Goal: Transaction & Acquisition: Purchase product/service

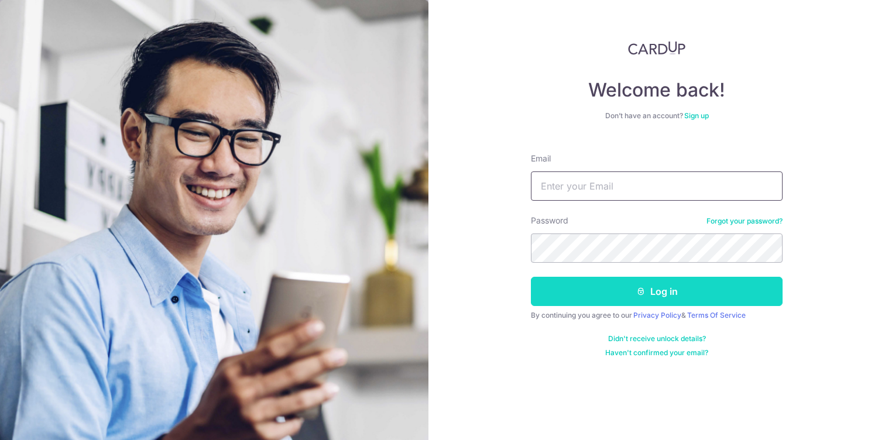
type input "[EMAIL_ADDRESS][DOMAIN_NAME]"
click at [632, 293] on button "Log in" at bounding box center [657, 291] width 252 height 29
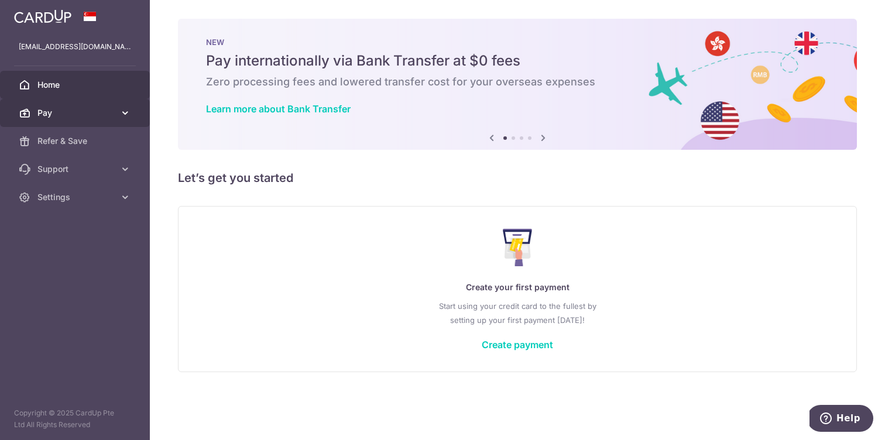
click at [121, 109] on icon at bounding box center [125, 113] width 12 height 12
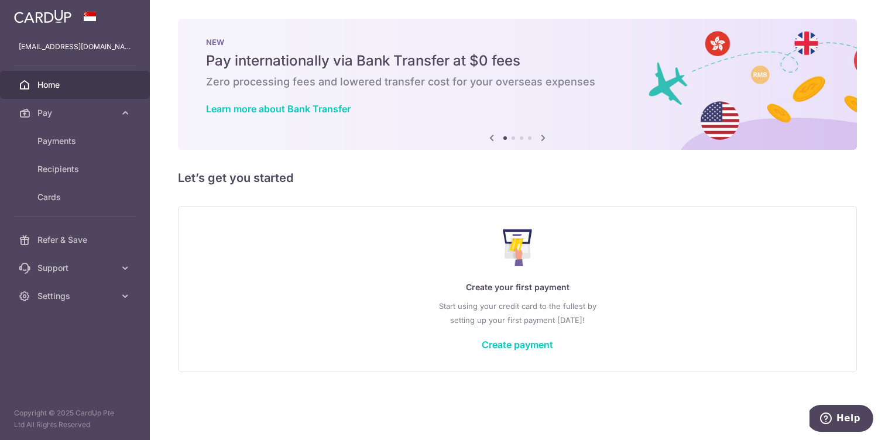
click at [300, 190] on div "× Pause Schedule Pause all future payments in this series Pause just this one p…" at bounding box center [517, 220] width 735 height 440
click at [70, 201] on span "Cards" at bounding box center [75, 197] width 77 height 12
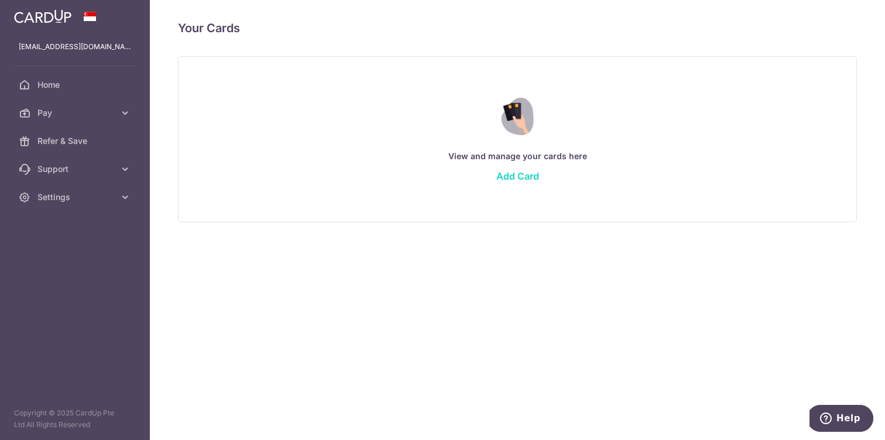
click at [523, 174] on link "Add Card" at bounding box center [517, 176] width 43 height 12
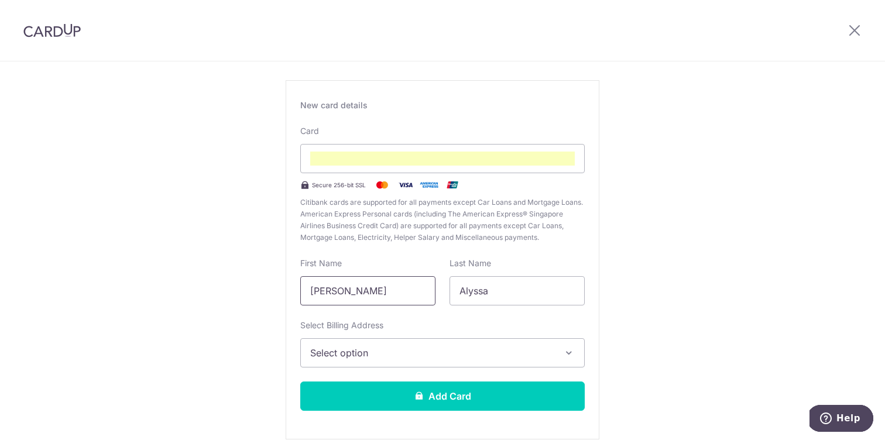
scroll to position [60, 0]
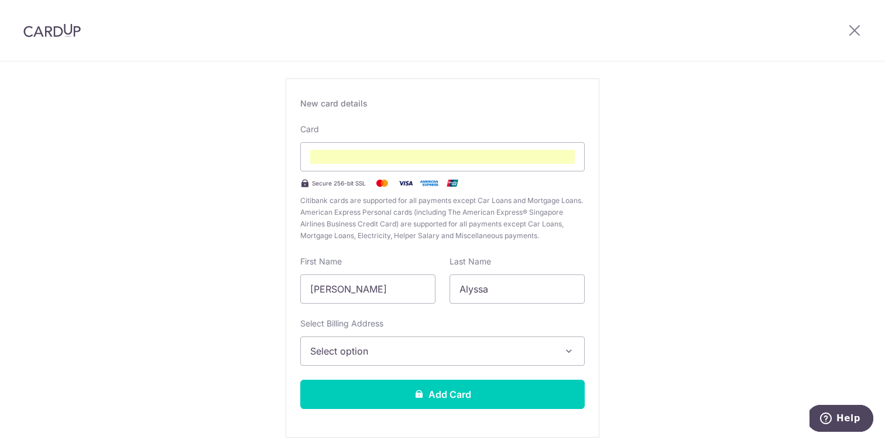
click at [403, 360] on button "Select option" at bounding box center [442, 351] width 284 height 29
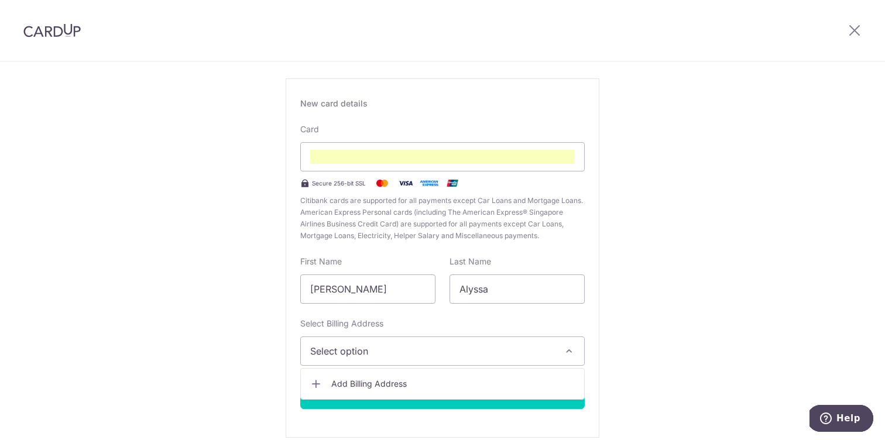
click at [405, 385] on span "Add Billing Address" at bounding box center [452, 384] width 243 height 12
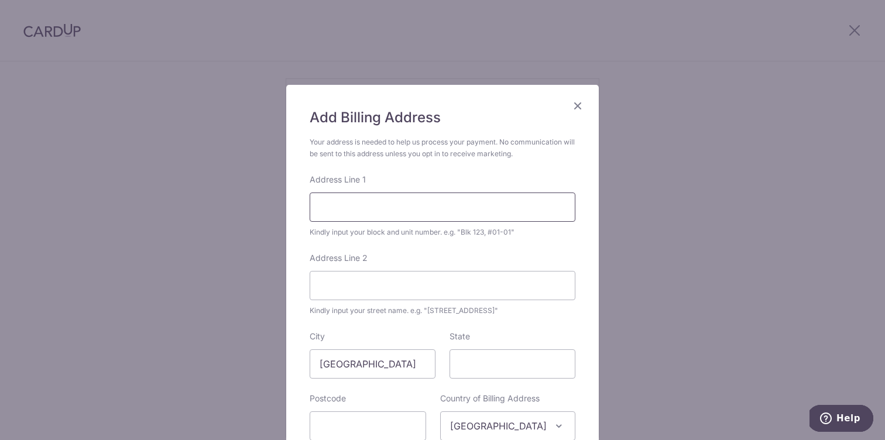
click at [389, 214] on input "Address Line 1" at bounding box center [443, 207] width 266 height 29
type input "62A Strathmore Avenue"
type input "#14-48"
type input "[GEOGRAPHIC_DATA]"
type input "142062"
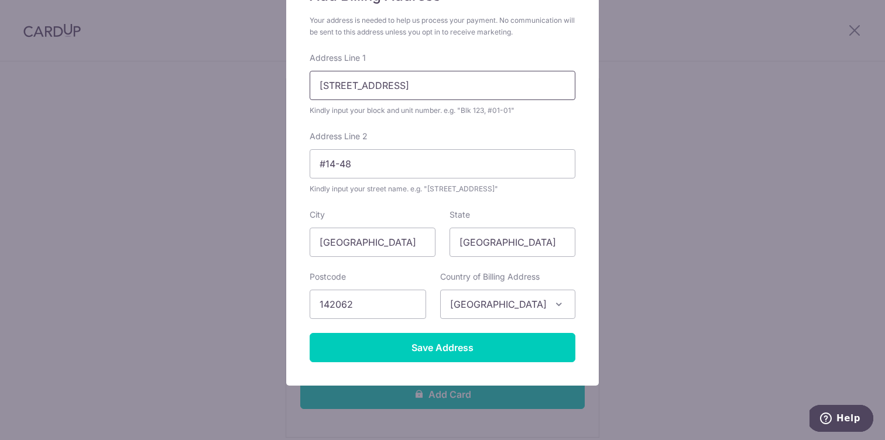
scroll to position [152, 0]
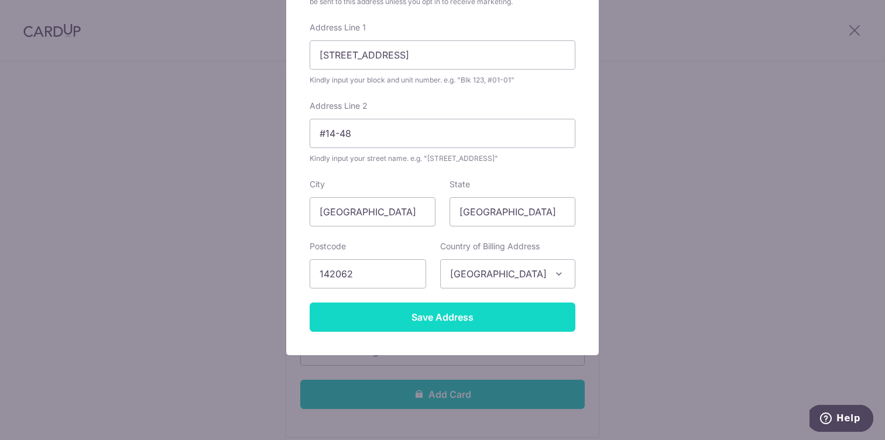
click at [430, 304] on input "Save Address" at bounding box center [443, 317] width 266 height 29
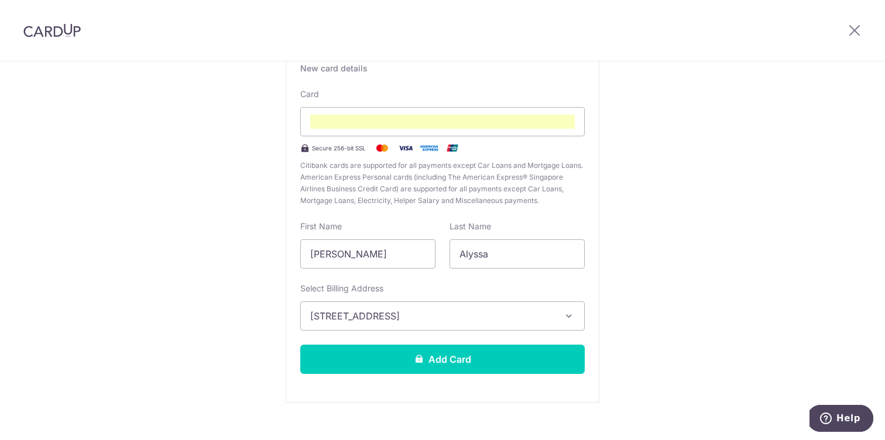
scroll to position [113, 0]
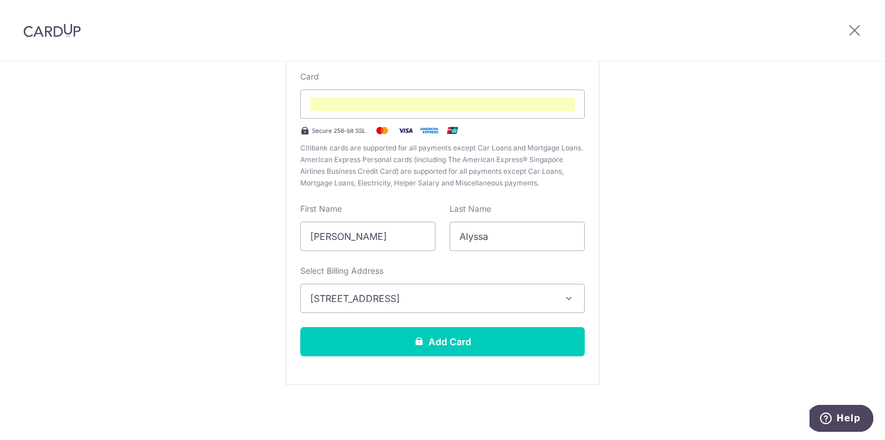
click at [545, 294] on span "[STREET_ADDRESS]" at bounding box center [431, 298] width 243 height 14
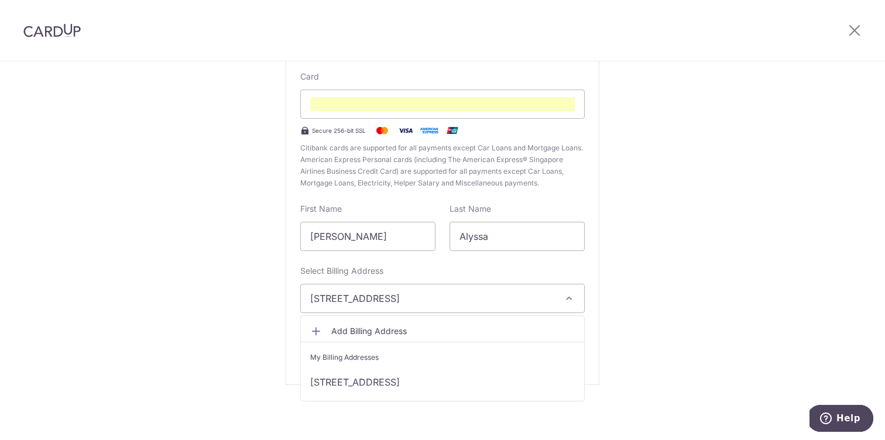
click at [545, 294] on span "[STREET_ADDRESS]" at bounding box center [431, 298] width 243 height 14
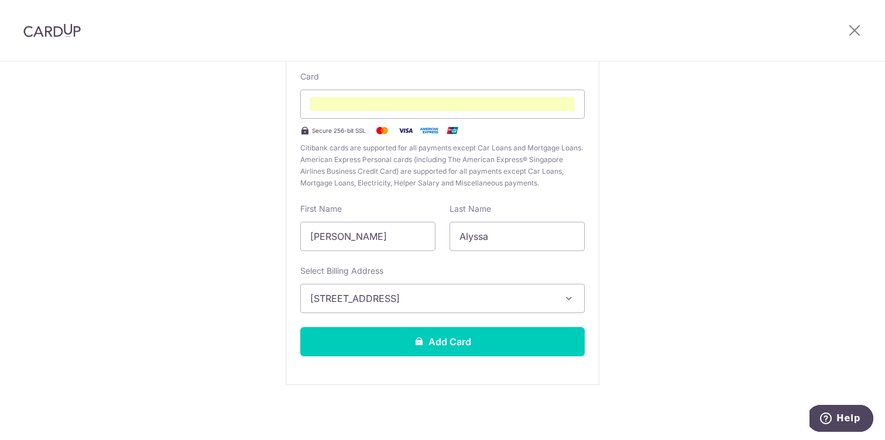
click at [526, 297] on span "[STREET_ADDRESS]" at bounding box center [431, 298] width 243 height 14
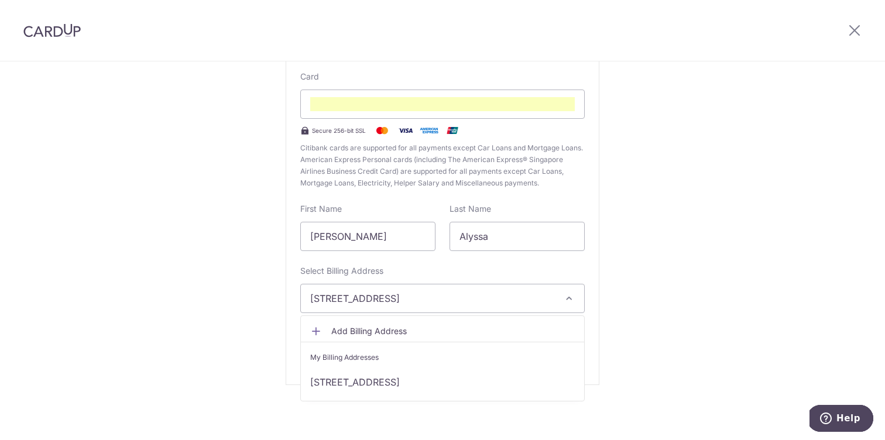
click at [640, 291] on div "New Card Details New card details Card Secure 256-bit SSL Citibank cards are su…" at bounding box center [442, 194] width 885 height 492
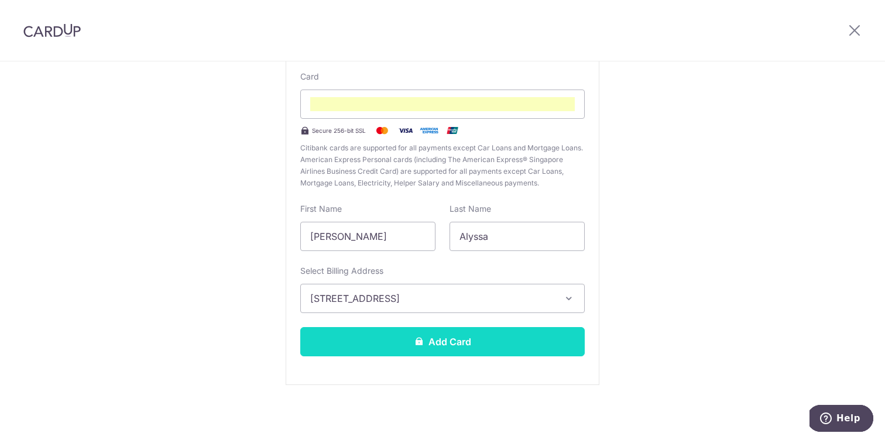
click at [528, 341] on button "Add Card" at bounding box center [442, 341] width 284 height 29
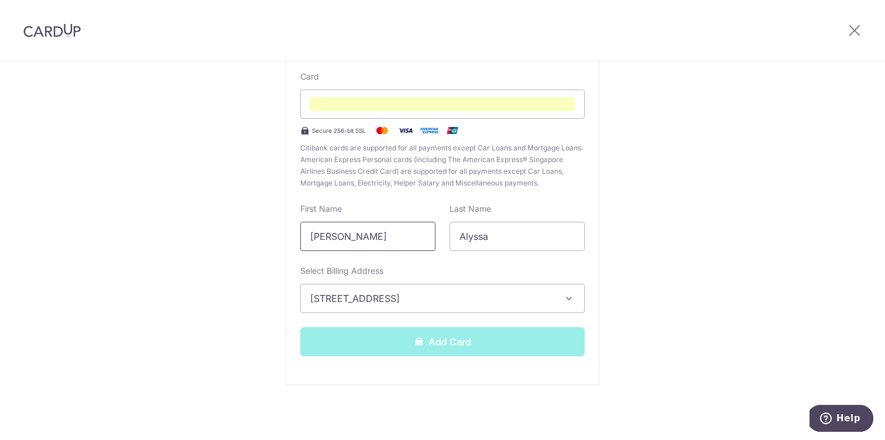
drag, startPoint x: 389, startPoint y: 238, endPoint x: 230, endPoint y: 226, distance: 159.0
click at [230, 231] on div "New Card Details New card details Card Secure 256-bit SSL Citibank cards are su…" at bounding box center [442, 194] width 885 height 492
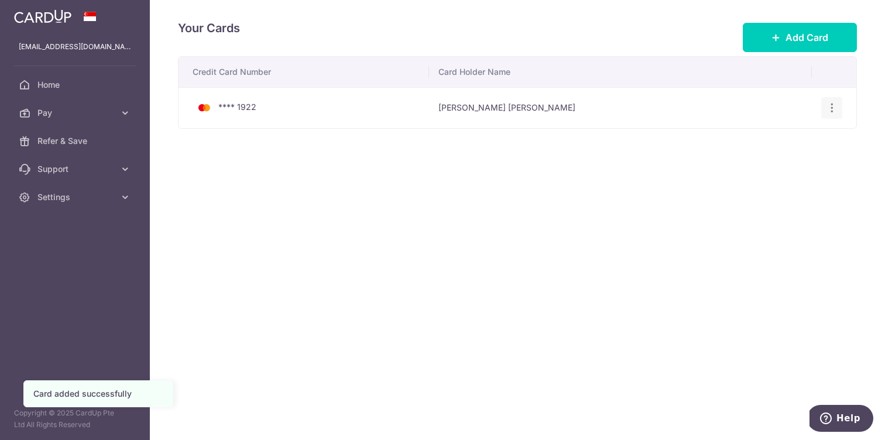
click at [826, 97] on div "View/Edit [GEOGRAPHIC_DATA]" at bounding box center [832, 108] width 22 height 22
click at [828, 102] on icon "button" at bounding box center [832, 108] width 12 height 12
click at [796, 142] on span "View/Edit" at bounding box center [793, 140] width 80 height 14
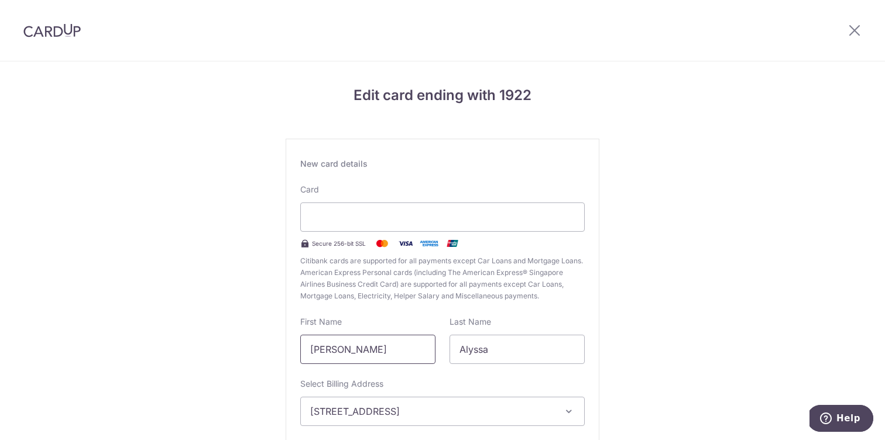
drag, startPoint x: 401, startPoint y: 351, endPoint x: 185, endPoint y: 326, distance: 217.9
click at [185, 327] on div "Edit card ending with 1922 New card details Card Secure 256-bit SSL Citibank ca…" at bounding box center [442, 307] width 885 height 492
type input "Alyssa"
drag, startPoint x: 502, startPoint y: 352, endPoint x: 284, endPoint y: 309, distance: 221.4
click at [284, 309] on div "Edit card ending with 1922 New card details Card Secure 256-bit SSL Citibank ca…" at bounding box center [442, 307] width 885 height 492
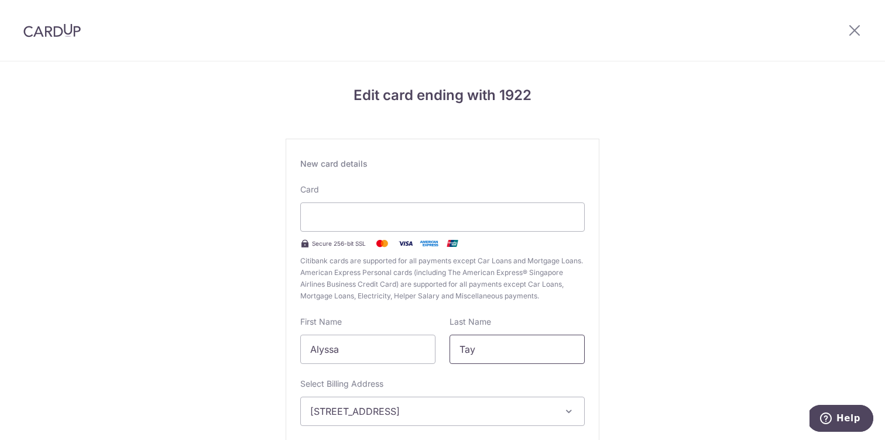
type input "Tay"
click at [692, 368] on div "Edit card ending with 1922 New card details Card Secure 256-bit SSL Citibank ca…" at bounding box center [442, 307] width 885 height 492
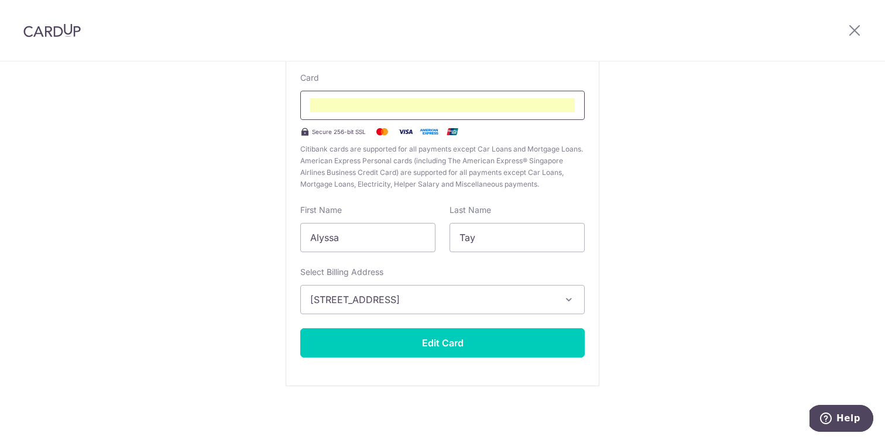
scroll to position [113, 0]
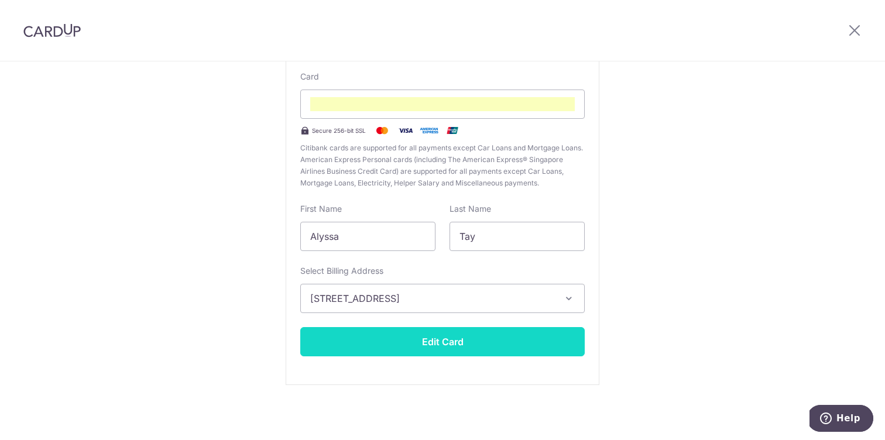
click at [472, 346] on button "Edit Card" at bounding box center [442, 341] width 284 height 29
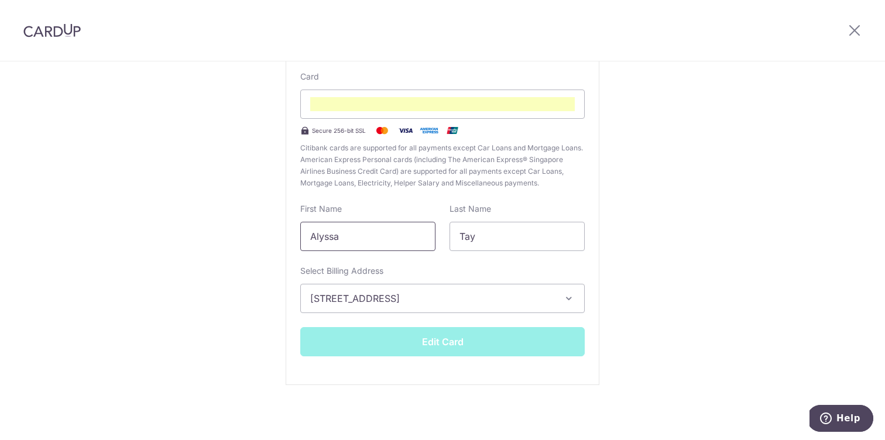
click at [365, 242] on input "Alyssa" at bounding box center [367, 236] width 135 height 29
type input "Aly"
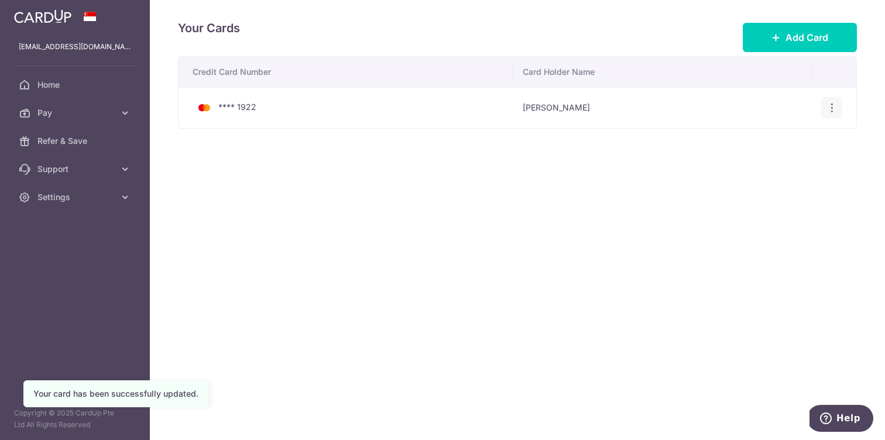
click at [828, 113] on icon "button" at bounding box center [832, 108] width 12 height 12
click at [791, 142] on span "View/Edit" at bounding box center [793, 140] width 80 height 14
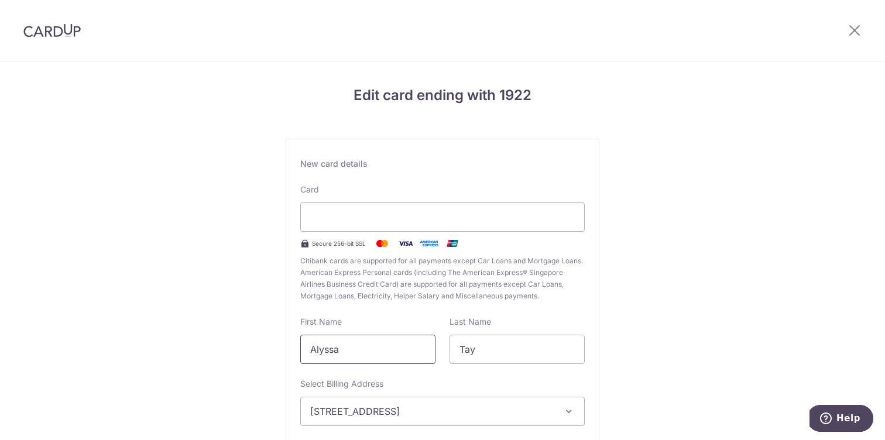
click at [370, 344] on input "Alyssa" at bounding box center [367, 349] width 135 height 29
type input "A"
click at [501, 356] on input "Tay" at bounding box center [516, 349] width 135 height 29
type input "TAY"
click at [730, 385] on div "Edit card ending with 1922 New card details Card Secure 256-bit SSL Citibank ca…" at bounding box center [442, 307] width 885 height 492
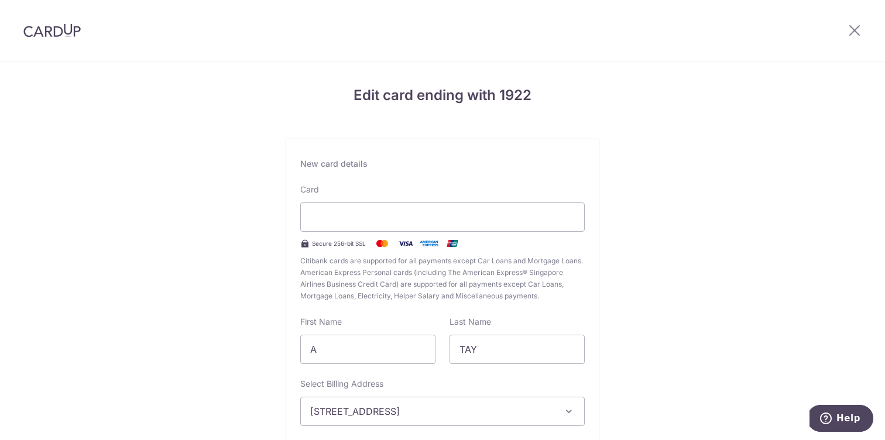
scroll to position [113, 0]
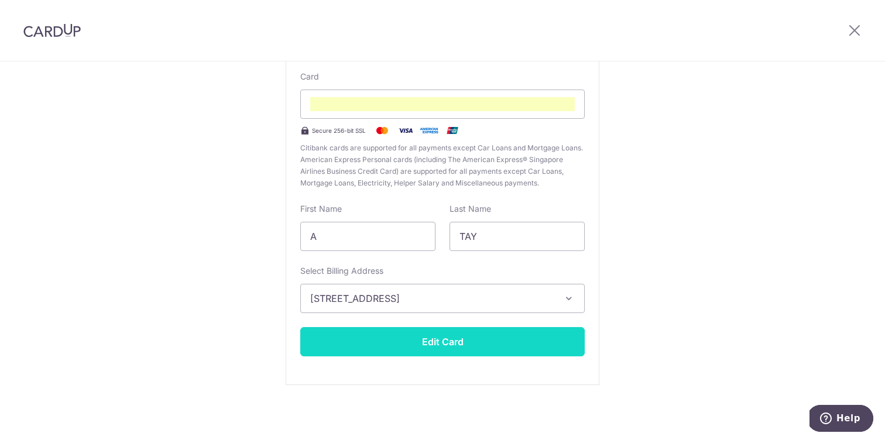
click at [471, 340] on button "Edit Card" at bounding box center [442, 341] width 284 height 29
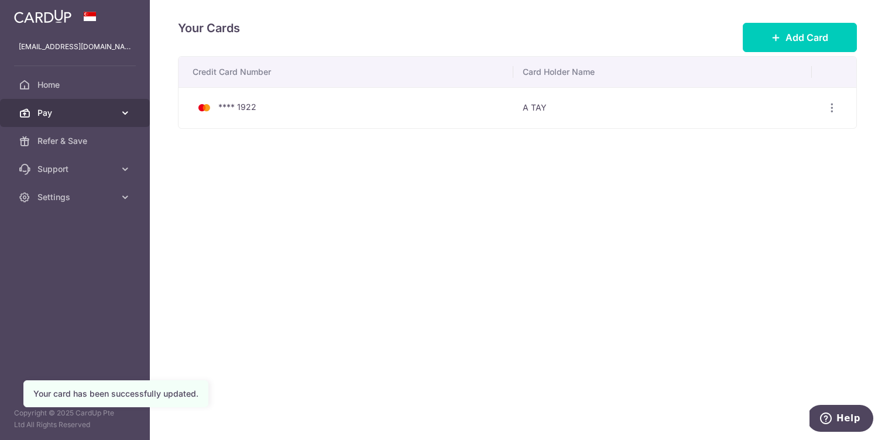
click at [105, 115] on span "Pay" at bounding box center [75, 113] width 77 height 12
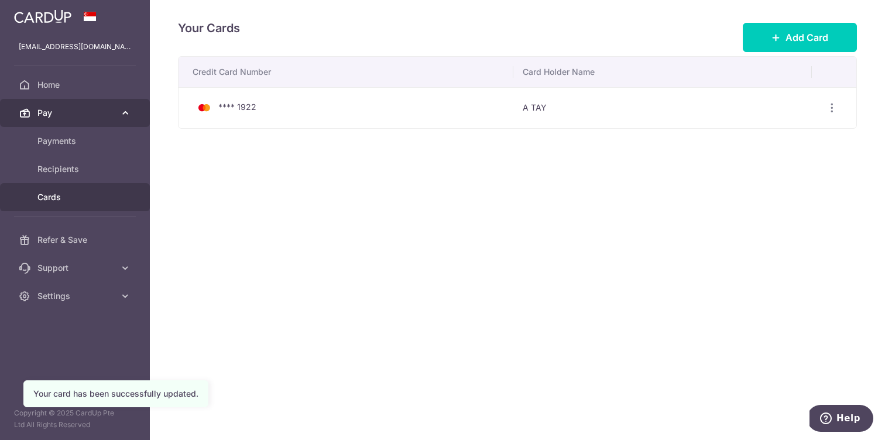
click at [105, 115] on span "Pay" at bounding box center [75, 113] width 77 height 12
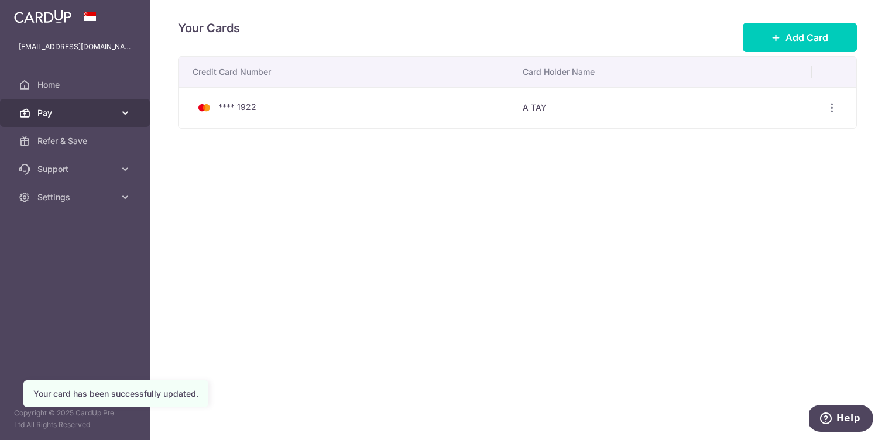
click at [109, 122] on link "Pay" at bounding box center [75, 113] width 150 height 28
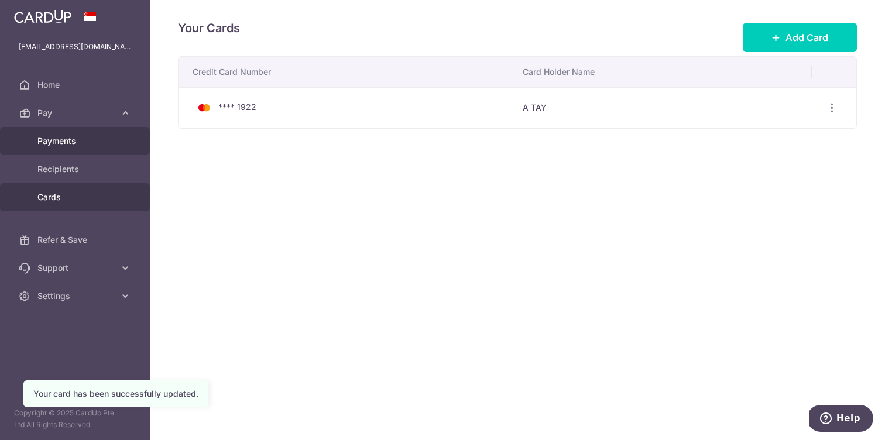
click at [70, 149] on link "Payments" at bounding box center [75, 141] width 150 height 28
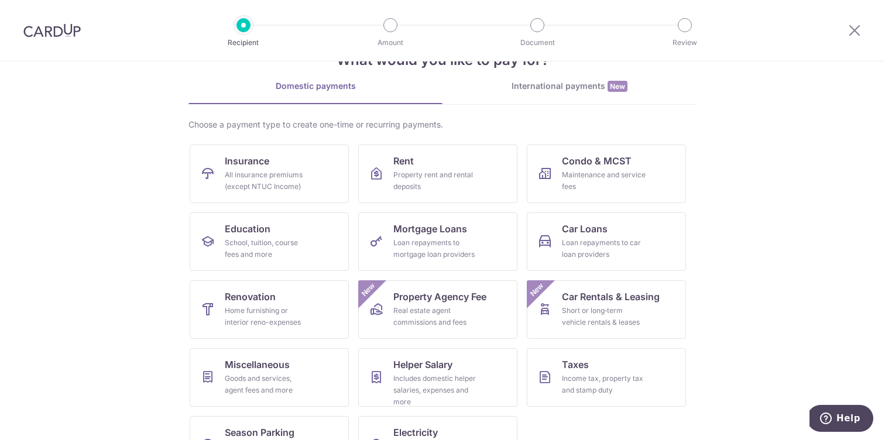
scroll to position [84, 0]
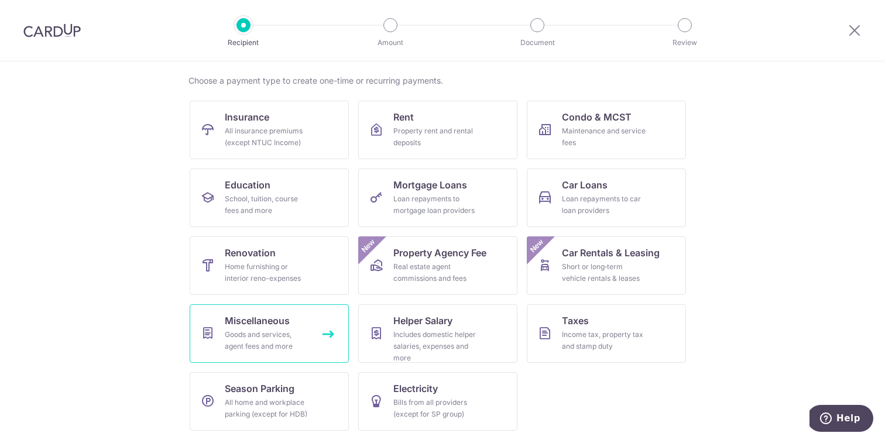
click at [234, 340] on div "Goods and services, agent fees and more" at bounding box center [267, 340] width 84 height 23
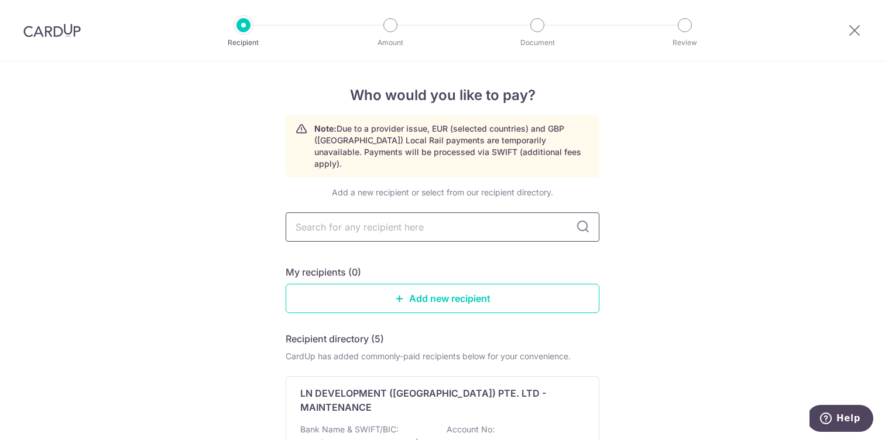
click at [401, 212] on input "text" at bounding box center [443, 226] width 314 height 29
click at [409, 212] on input "text" at bounding box center [443, 226] width 314 height 29
click at [567, 265] on div "My recipients (0)" at bounding box center [443, 272] width 314 height 14
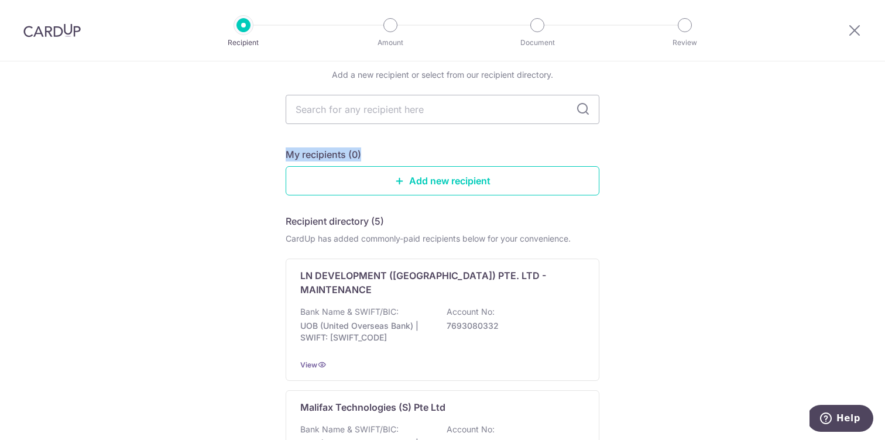
scroll to position [125, 0]
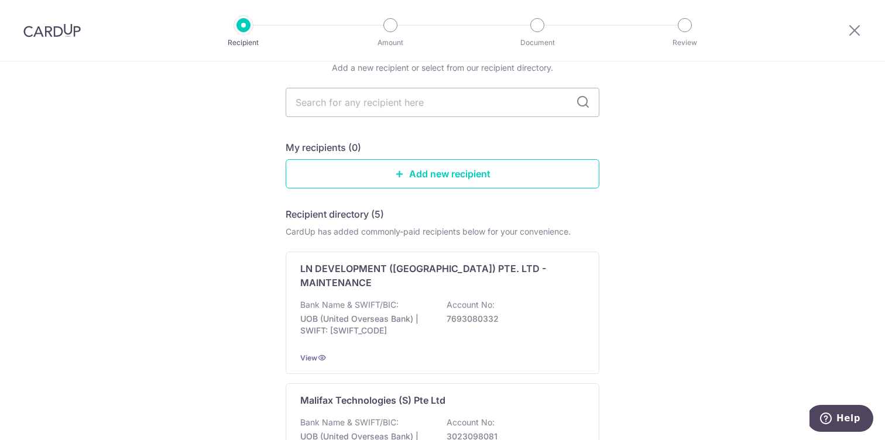
click at [495, 165] on link "Add new recipient" at bounding box center [443, 173] width 314 height 29
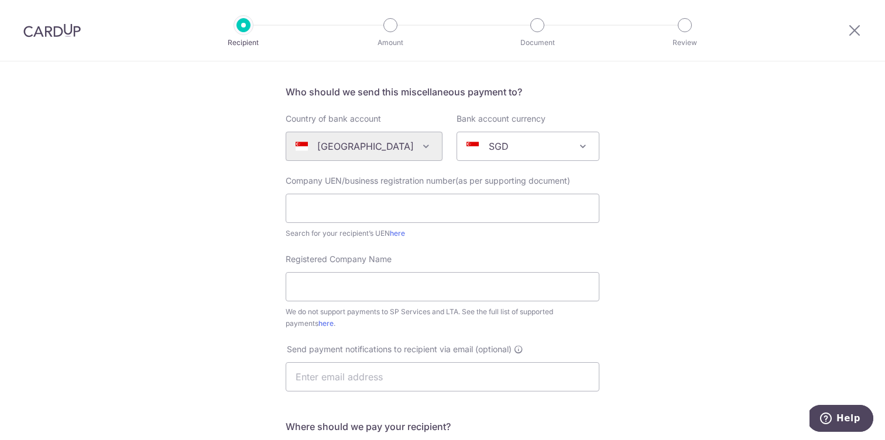
scroll to position [76, 0]
click at [468, 194] on input "text" at bounding box center [443, 207] width 314 height 29
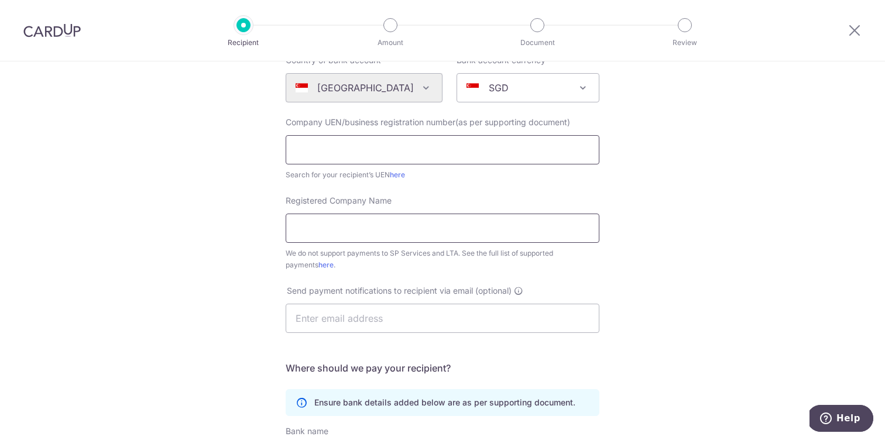
click at [466, 220] on input "Registered Company Name" at bounding box center [443, 228] width 314 height 29
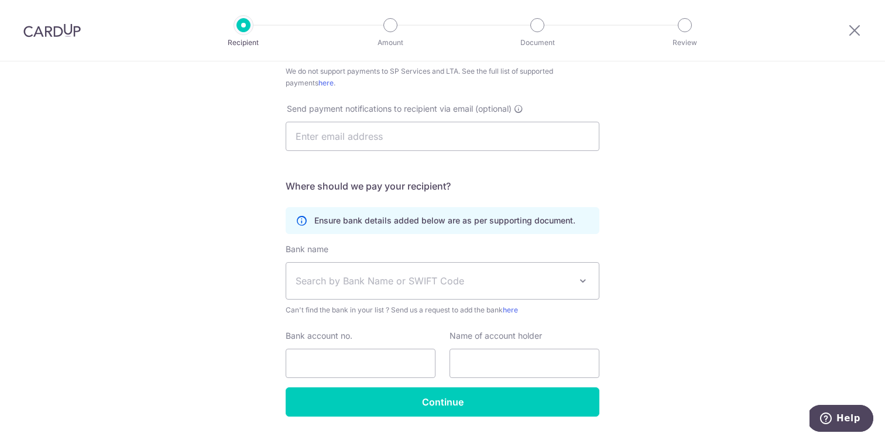
scroll to position [314, 0]
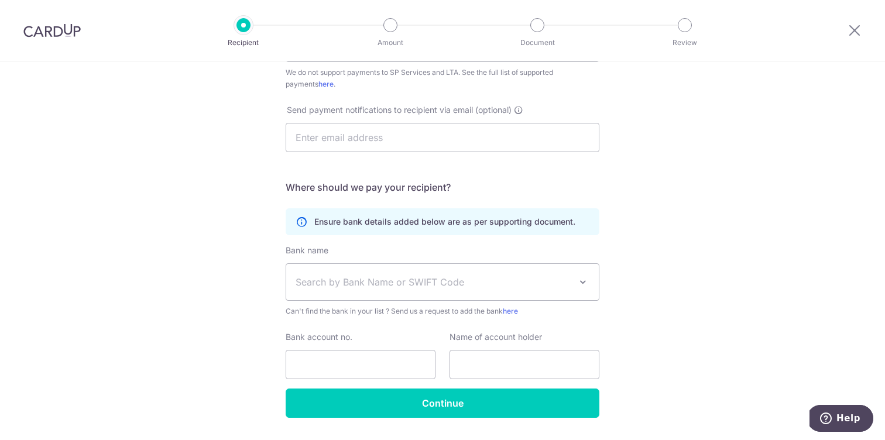
click at [467, 283] on span "Search by Bank Name or SWIFT Code" at bounding box center [433, 282] width 275 height 14
click at [699, 256] on div "Who would you like to pay? Your recipient does not need a CardUp account to rec…" at bounding box center [442, 110] width 885 height 726
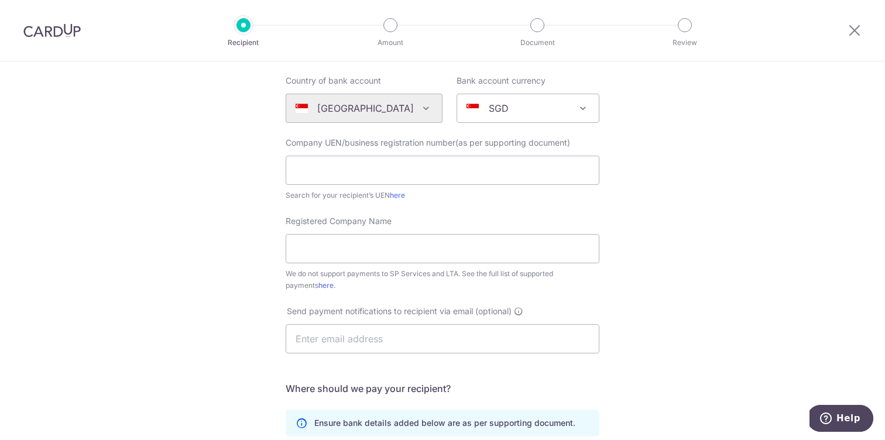
scroll to position [0, 0]
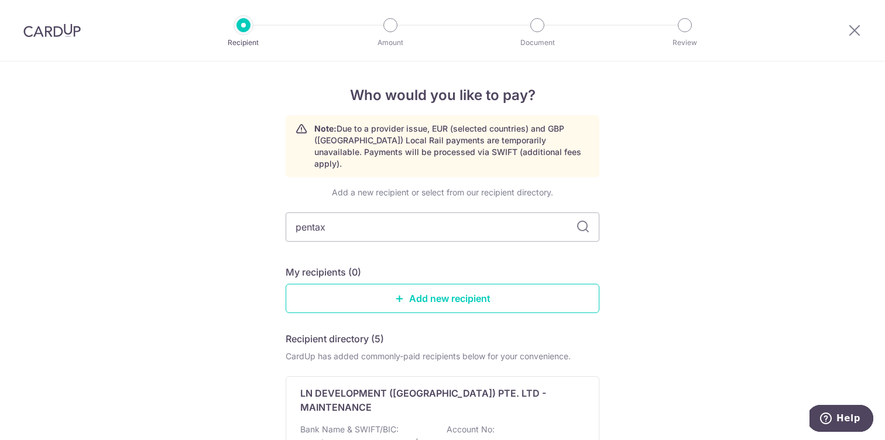
type input "pentax"
click at [580, 220] on icon at bounding box center [583, 227] width 14 height 14
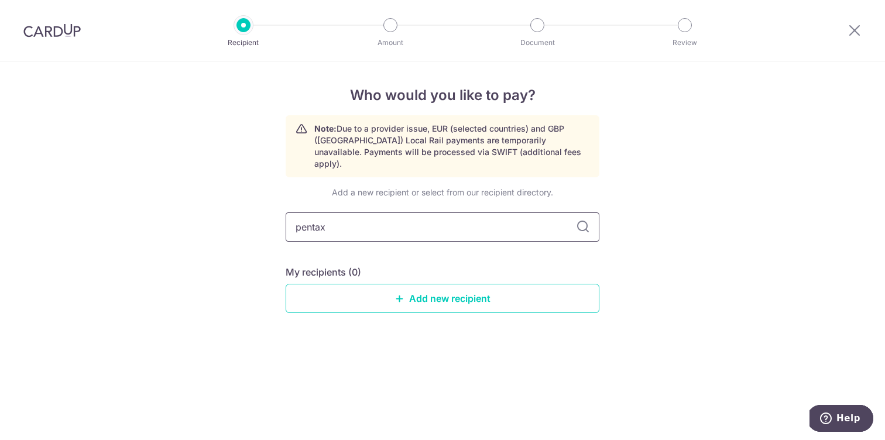
drag, startPoint x: 419, startPoint y: 211, endPoint x: 301, endPoint y: 203, distance: 117.9
click at [301, 212] on input "pentax" at bounding box center [443, 226] width 314 height 29
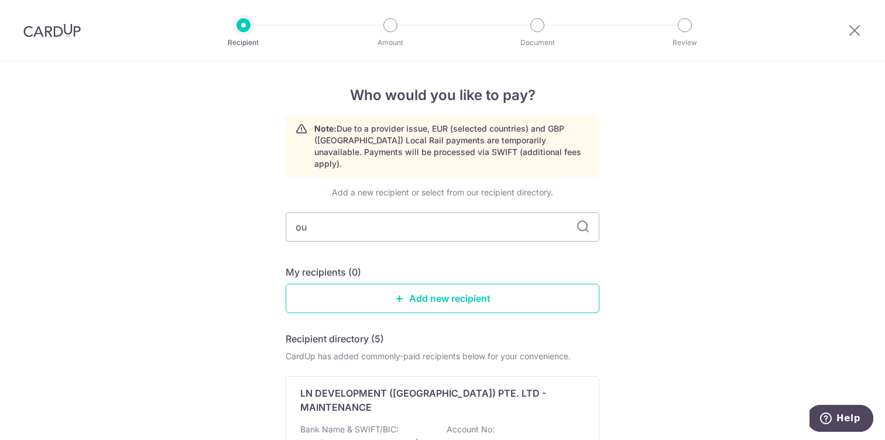
type input "o"
type input "loupe"
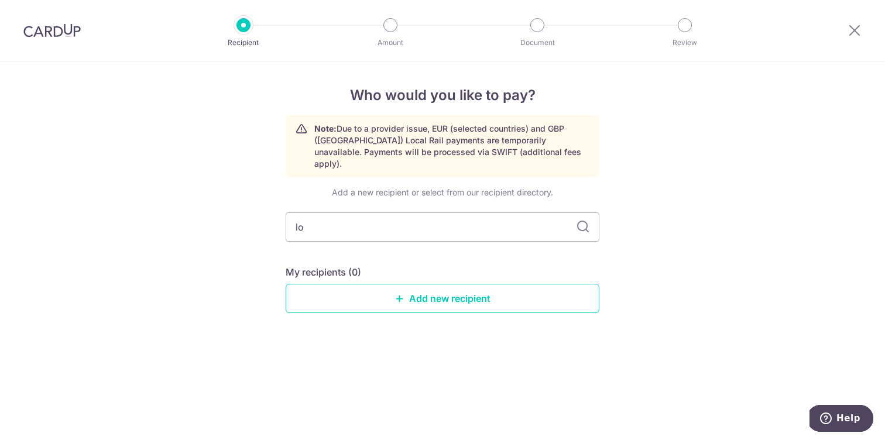
type input "l"
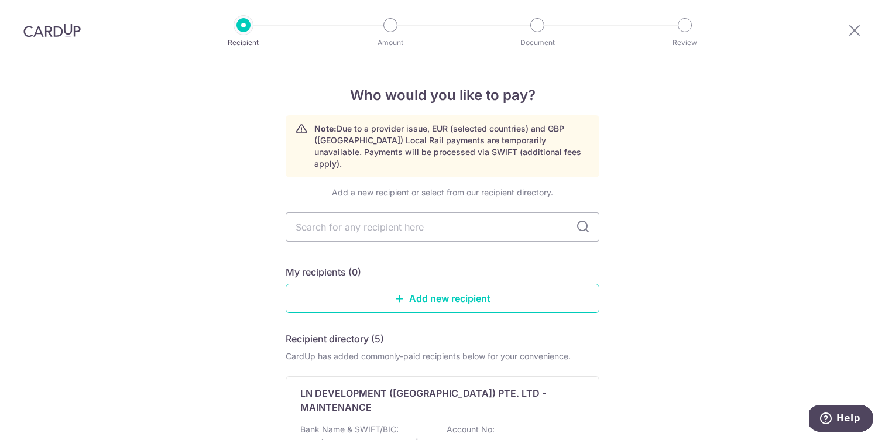
click at [391, 30] on div at bounding box center [390, 25] width 14 height 14
click at [847, 32] on icon at bounding box center [854, 30] width 14 height 15
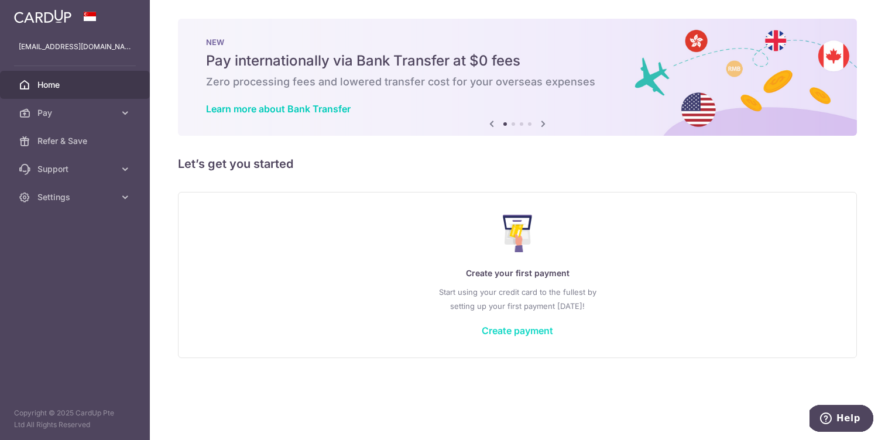
click at [494, 333] on link "Create payment" at bounding box center [517, 331] width 71 height 12
